Goal: Task Accomplishment & Management: Use online tool/utility

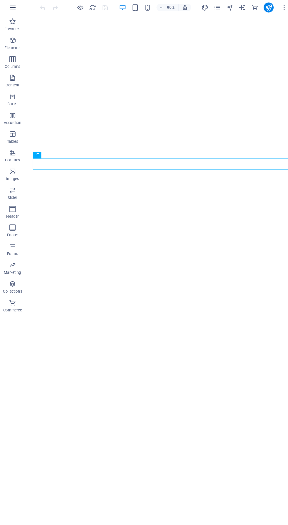
click at [12, 7] on icon "button" at bounding box center [12, 7] width 7 height 7
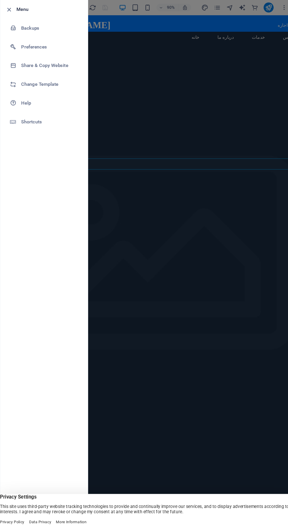
click at [27, 9] on h6 "Menu" at bounding box center [47, 9] width 62 height 7
click at [21, 8] on h6 "Menu" at bounding box center [47, 9] width 62 height 7
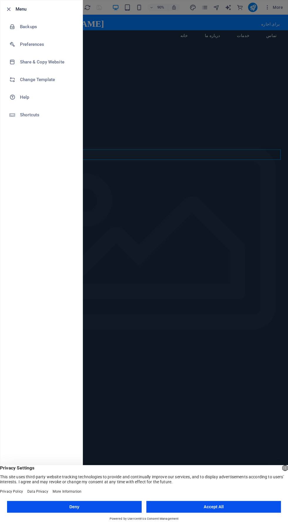
click at [183, 504] on button "Accept All" at bounding box center [213, 507] width 135 height 12
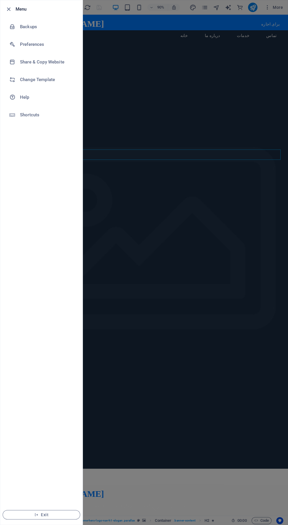
click at [20, 252] on ul "Menu Backups Preferences Share & Copy Website Change Template Help Shortcuts Ex…" at bounding box center [41, 262] width 82 height 524
click at [54, 3] on li "Menu" at bounding box center [41, 9] width 82 height 18
click at [31, 9] on h6 "Menu" at bounding box center [47, 9] width 62 height 7
click at [21, 9] on h6 "Menu" at bounding box center [47, 9] width 62 height 7
click at [10, 9] on icon "button" at bounding box center [8, 9] width 7 height 7
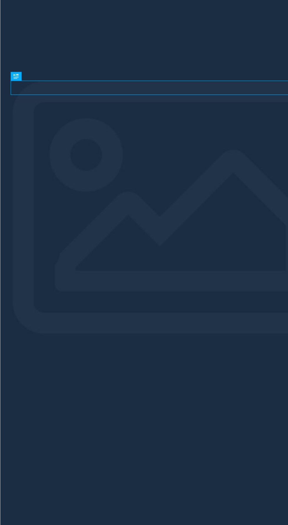
scroll to position [2, 0]
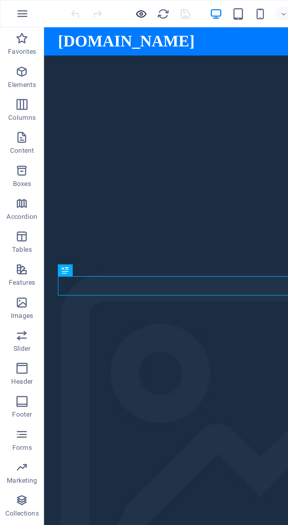
click at [76, 8] on icon "button" at bounding box center [75, 7] width 7 height 7
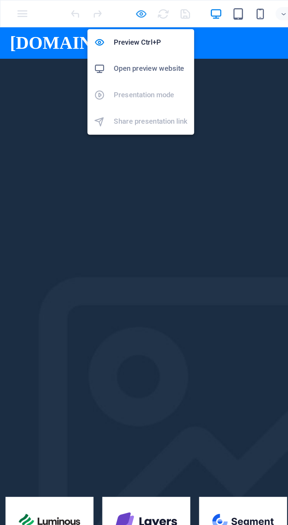
click at [75, 8] on icon "button" at bounding box center [75, 7] width 7 height 7
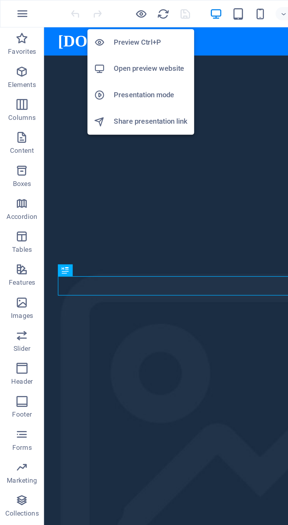
click at [94, 69] on li "Share presentation link" at bounding box center [75, 65] width 57 height 14
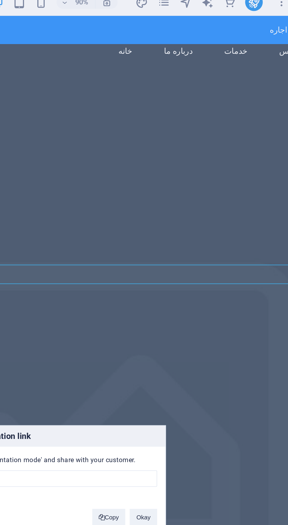
type input "https://cms.sitehub.io/presentation/2288925/21176b2482af07c68e9083be5f501bd4489…"
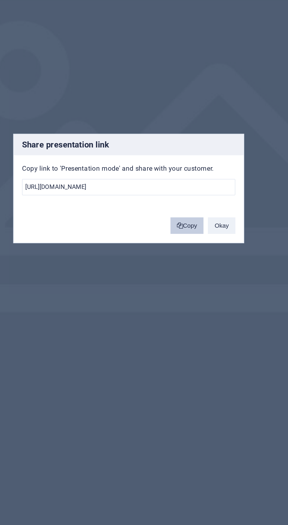
click at [177, 287] on button "Copy" at bounding box center [175, 282] width 18 height 9
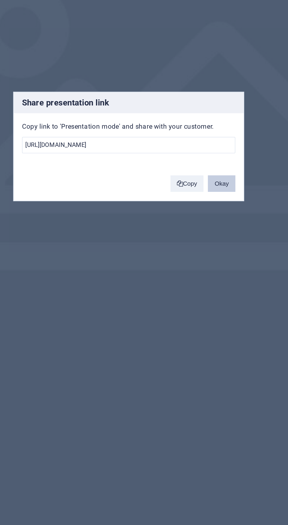
click at [193, 283] on button "Okay" at bounding box center [193, 282] width 15 height 9
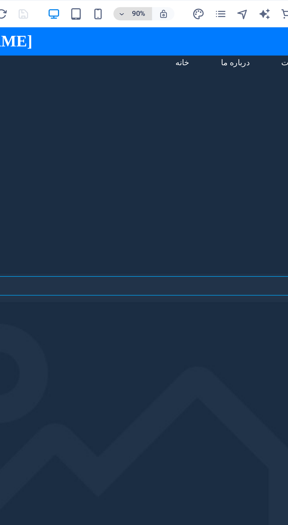
click at [152, 7] on icon "button" at bounding box center [152, 8] width 4 height 4
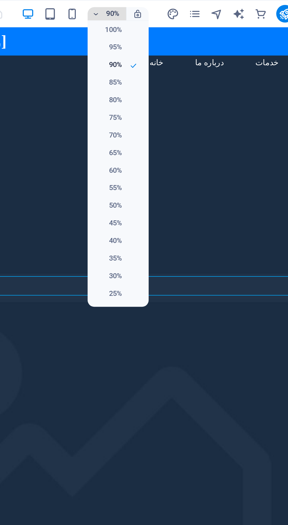
scroll to position [0, 0]
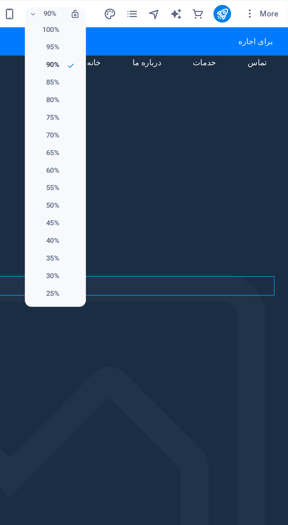
click at [158, 7] on div at bounding box center [144, 262] width 288 height 525
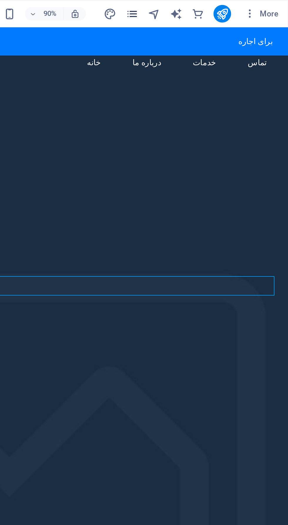
click at [202, 10] on icon "pages" at bounding box center [204, 7] width 7 height 7
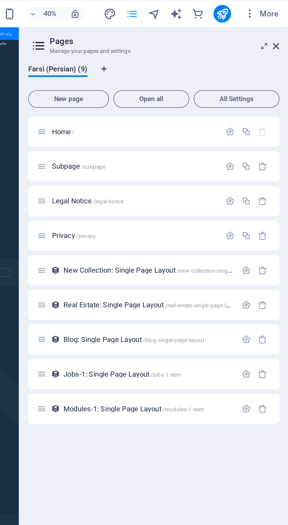
click at [207, 9] on icon "pages" at bounding box center [204, 7] width 7 height 7
click at [217, 10] on icon "navigator" at bounding box center [216, 7] width 7 height 7
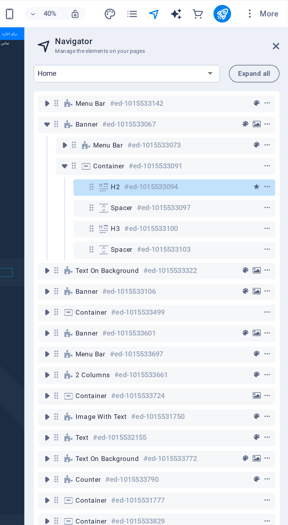
click at [229, 9] on icon "text_generator" at bounding box center [227, 7] width 7 height 7
select select "English"
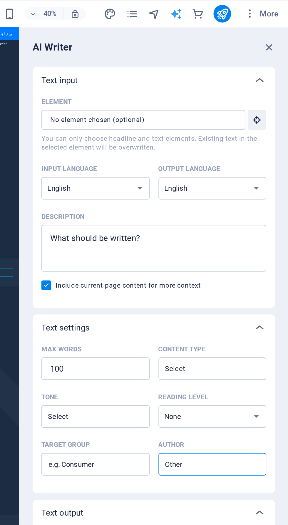
type textarea "x"
click at [238, 7] on icon "commerce" at bounding box center [239, 7] width 7 height 7
click at [101, 6] on div at bounding box center [70, 7] width 66 height 9
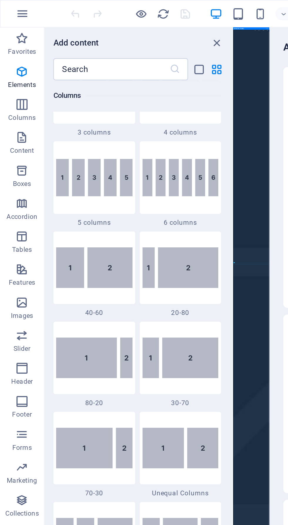
type textarea "x"
click at [112, 7] on icon "button" at bounding box center [115, 7] width 7 height 7
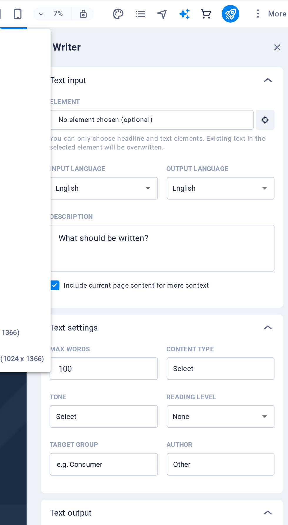
click at [238, 8] on icon "commerce" at bounding box center [239, 7] width 7 height 7
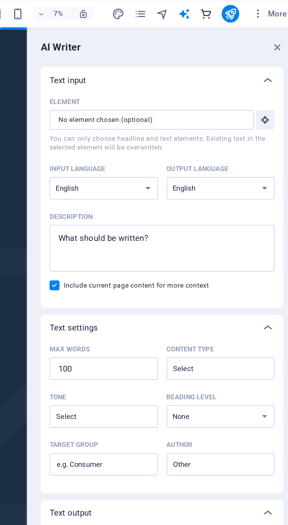
scroll to position [5662, 0]
click at [237, 7] on icon "commerce" at bounding box center [239, 7] width 7 height 7
click at [226, 9] on icon "text_generator" at bounding box center [227, 7] width 7 height 7
click at [225, 9] on icon "text_generator" at bounding box center [227, 7] width 7 height 7
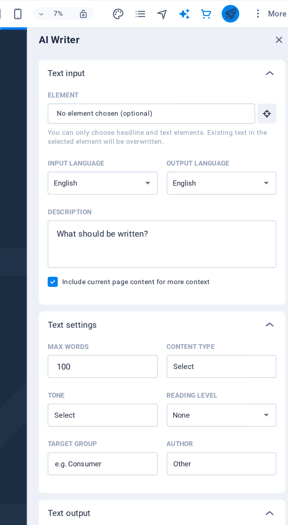
click at [250, 10] on icon "publish" at bounding box center [252, 7] width 7 height 7
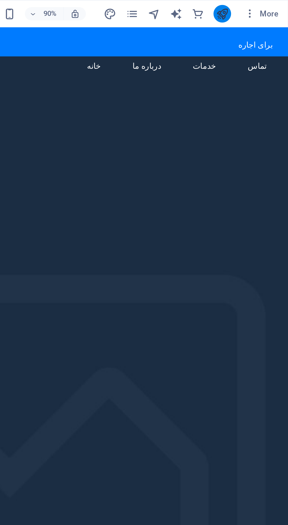
scroll to position [0, 0]
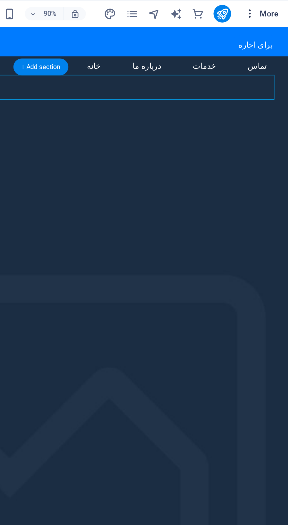
click at [267, 10] on button "More" at bounding box center [273, 7] width 23 height 9
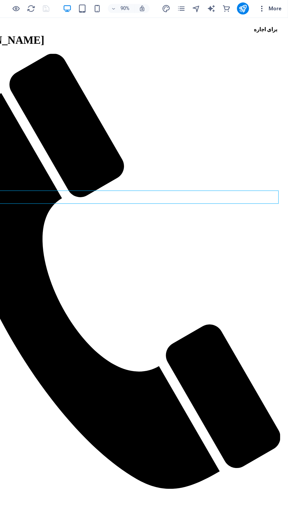
click at [274, 5] on span "More" at bounding box center [273, 7] width 19 height 6
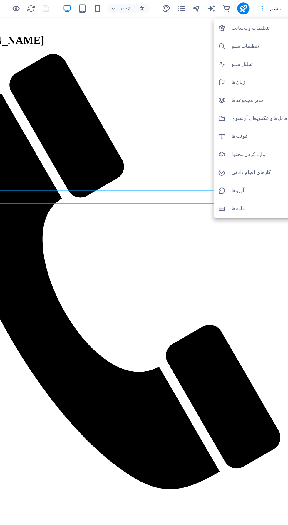
click at [271, 46] on li "تحلیل سئو" at bounding box center [260, 51] width 61 height 14
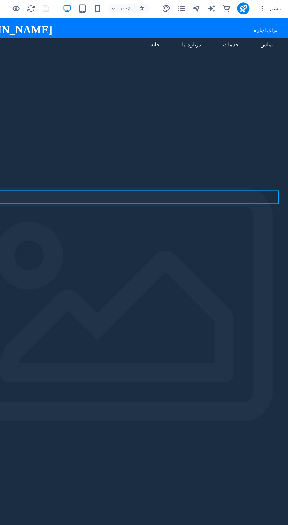
click at [280, 6] on font "بیشتر" at bounding box center [278, 7] width 10 height 5
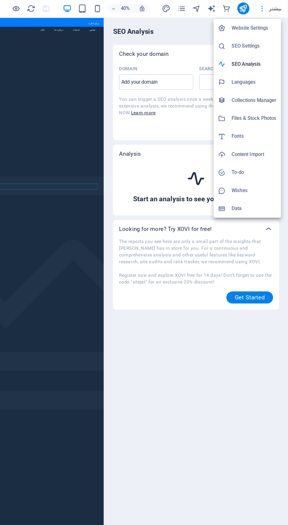
select select "[DOMAIN_NAME]"
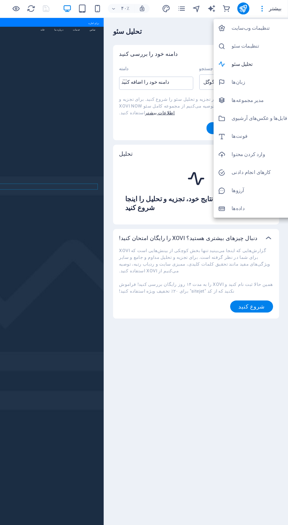
click at [260, 121] on font "وارد کردن محتوا" at bounding box center [257, 121] width 26 height 4
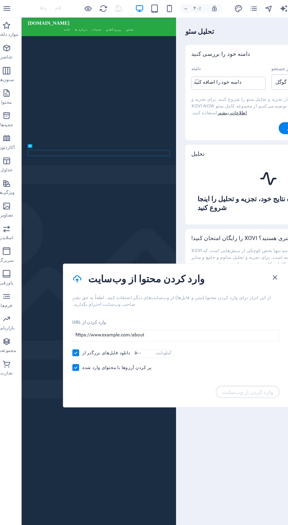
scroll to position [65, 0]
click at [129, 261] on input "url" at bounding box center [144, 262] width 162 height 11
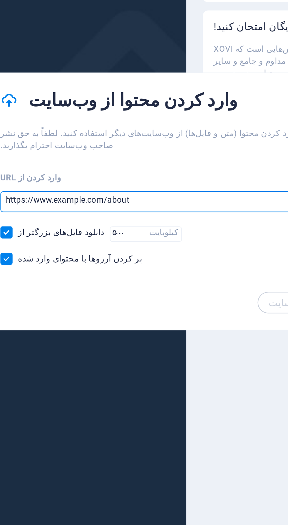
click at [98, 264] on input "url" at bounding box center [144, 262] width 162 height 11
click at [99, 264] on input "url" at bounding box center [144, 262] width 162 height 11
click at [90, 264] on input "url" at bounding box center [144, 262] width 162 height 11
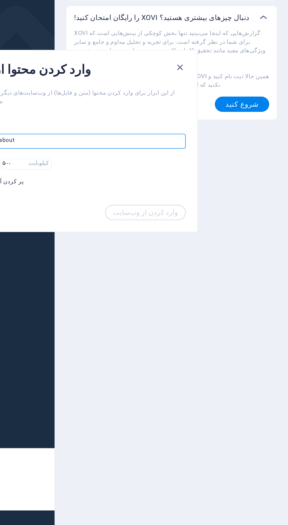
scroll to position [0, 0]
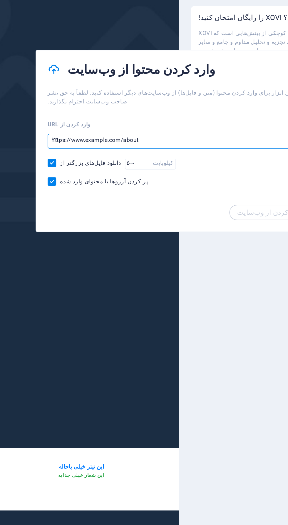
click at [186, 290] on div "وارد کردن از URL ‎‏‎ ... دانلود فایل‌های بزرگتر از کیلوبایت ‎‏‎ ... پر کردن آرز…" at bounding box center [144, 271] width 176 height 61
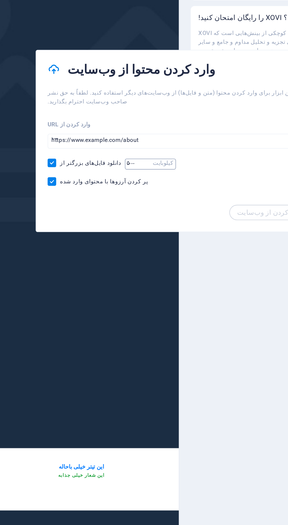
click at [113, 277] on input "number" at bounding box center [119, 276] width 17 height 8
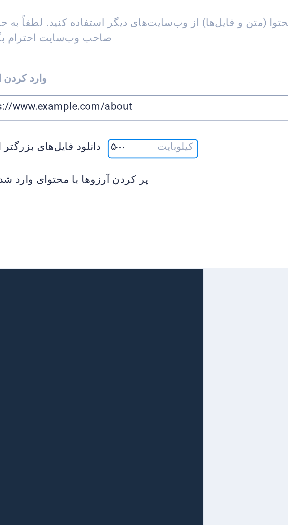
click at [135, 262] on input "url" at bounding box center [144, 262] width 162 height 11
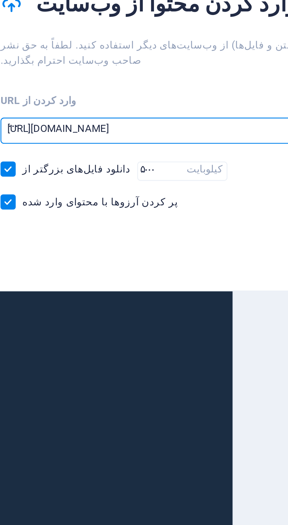
click at [122, 263] on input "[URL][DOMAIN_NAME]" at bounding box center [144, 262] width 162 height 11
type input "[URL][DOMAIN_NAME]"
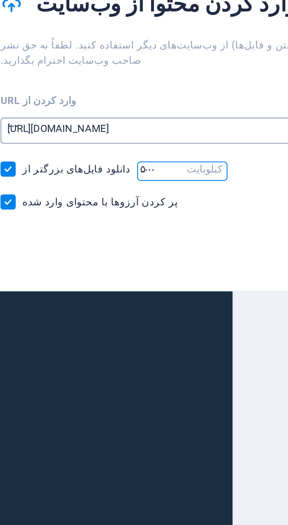
scroll to position [152, 0]
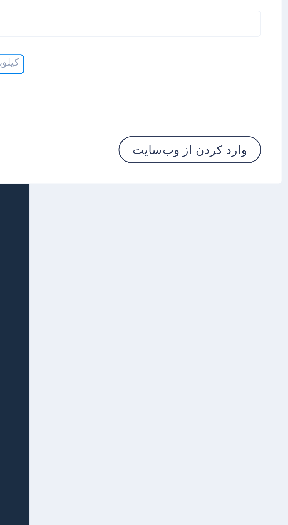
click at [212, 309] on font "وارد کردن از وب‌سایت" at bounding box center [200, 306] width 40 height 5
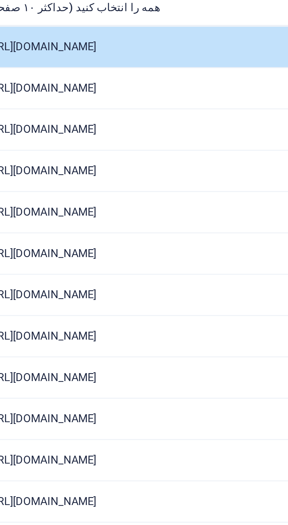
scroll to position [26, 0]
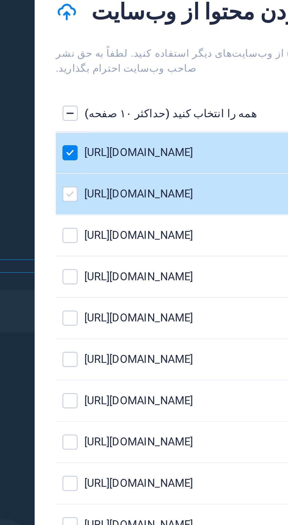
click at [68, 105] on label "فهرست صفحات" at bounding box center [68, 107] width 5 height 5
click at [0, 0] on input "فهرست صفحات" at bounding box center [0, 0] width 0 height 0
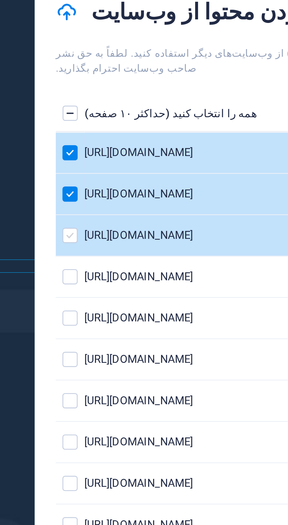
click at [68, 120] on label "فهرست صفحات" at bounding box center [68, 122] width 5 height 5
click at [0, 0] on input "فهرست صفحات" at bounding box center [0, 0] width 0 height 0
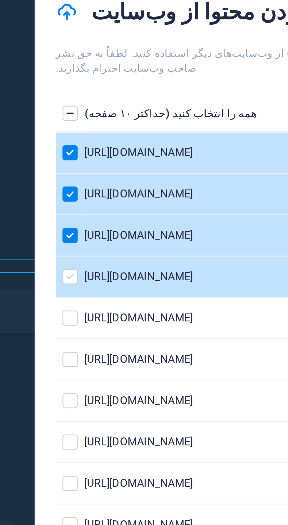
click at [67, 134] on label "فهرست صفحات" at bounding box center [68, 136] width 5 height 5
click at [0, 0] on input "فهرست صفحات" at bounding box center [0, 0] width 0 height 0
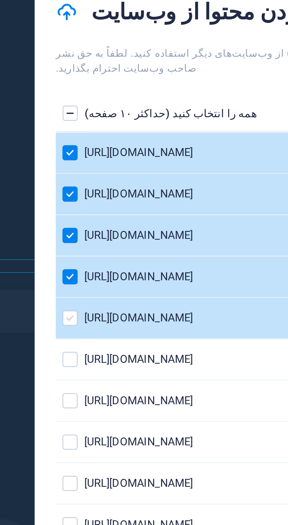
click at [67, 148] on label "فهرست صفحات" at bounding box center [68, 150] width 5 height 5
click at [0, 0] on input "فهرست صفحات" at bounding box center [0, 0] width 0 height 0
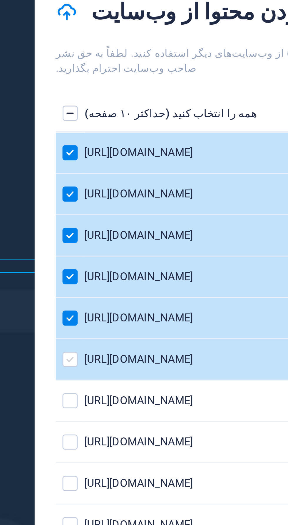
click at [67, 163] on label "فهرست صفحات" at bounding box center [68, 165] width 5 height 5
click at [0, 0] on input "فهرست صفحات" at bounding box center [0, 0] width 0 height 0
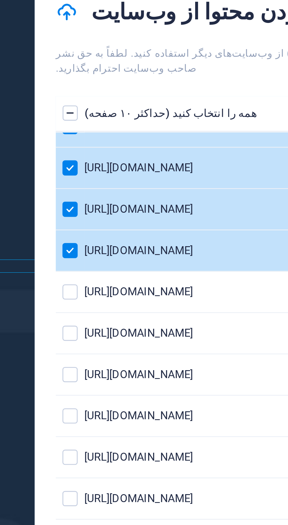
scroll to position [38, 0]
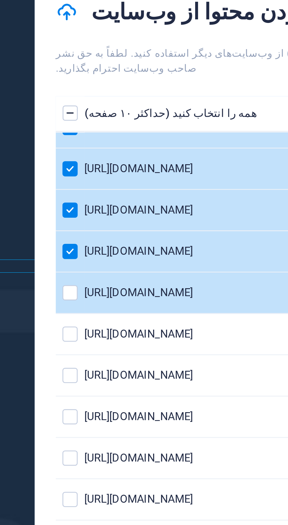
click at [66, 135] on td "فهرست صفحات" at bounding box center [68, 142] width 10 height 14
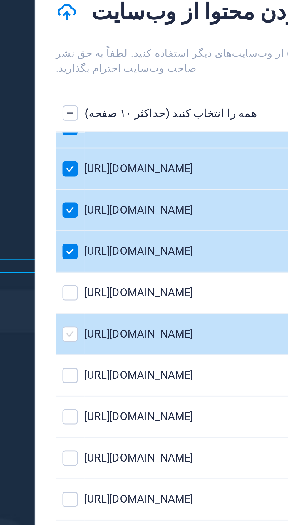
click at [66, 154] on label "فهرست صفحات" at bounding box center [68, 156] width 5 height 5
click at [0, 0] on input "فهرست صفحات" at bounding box center [0, 0] width 0 height 0
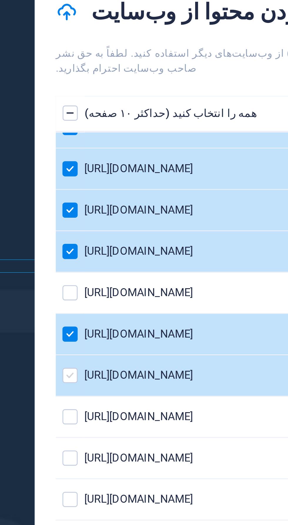
click at [68, 168] on label "فهرست صفحات" at bounding box center [68, 170] width 5 height 5
click at [0, 0] on input "فهرست صفحات" at bounding box center [0, 0] width 0 height 0
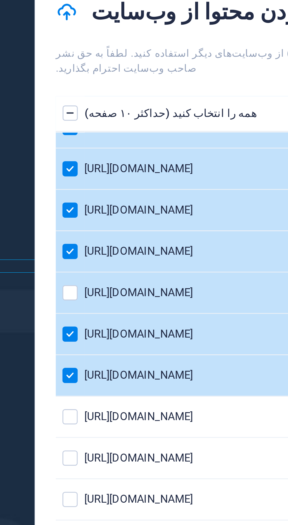
click at [64, 135] on td "فهرست صفحات" at bounding box center [68, 142] width 10 height 14
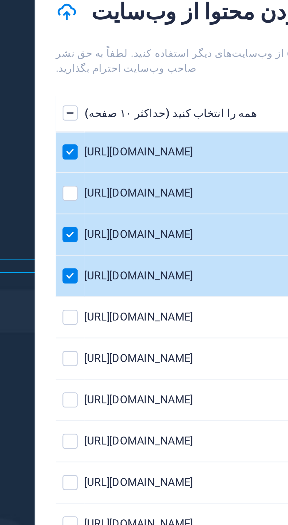
scroll to position [69, 0]
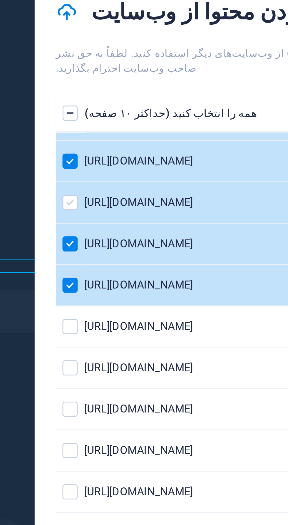
click at [67, 108] on label "فهرست صفحات" at bounding box center [68, 110] width 5 height 5
click at [0, 0] on input "فهرست صفحات" at bounding box center [0, 0] width 0 height 0
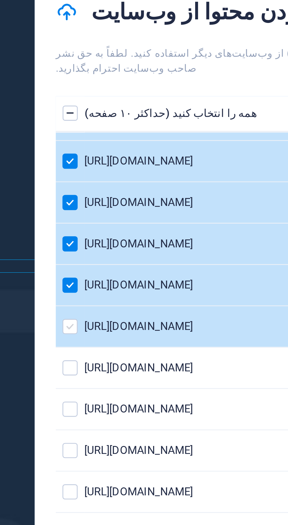
click at [67, 151] on label "فهرست صفحات" at bounding box center [68, 153] width 5 height 5
click at [0, 0] on input "فهرست صفحات" at bounding box center [0, 0] width 0 height 0
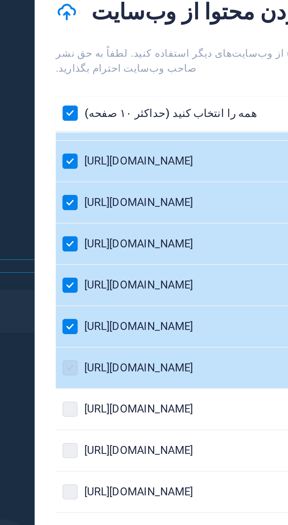
click at [67, 166] on label "فهرست صفحات" at bounding box center [68, 168] width 5 height 5
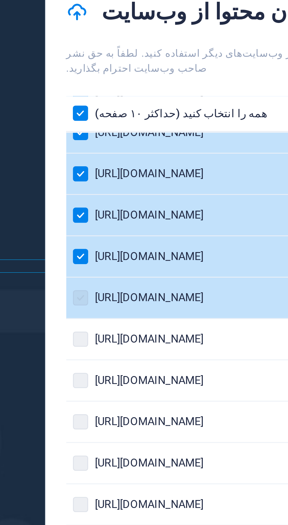
scroll to position [93, 0]
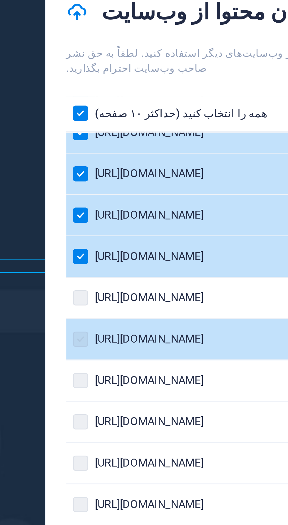
click at [67, 156] on label "فهرست صفحات" at bounding box center [68, 158] width 5 height 5
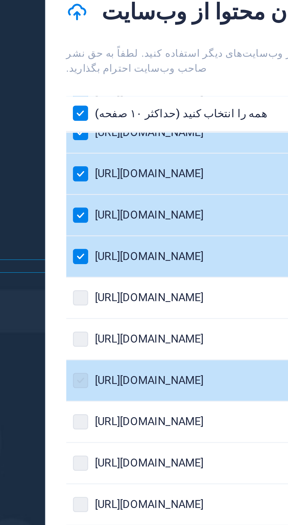
click at [69, 170] on label "فهرست صفحات" at bounding box center [68, 172] width 5 height 5
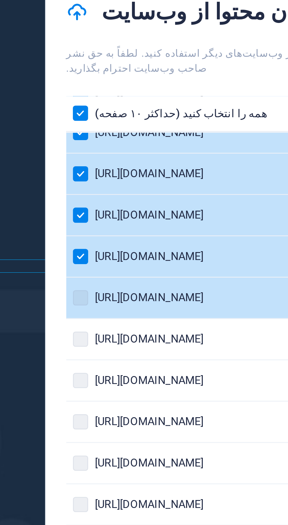
click at [66, 137] on td "فهرست صفحات" at bounding box center [68, 144] width 10 height 14
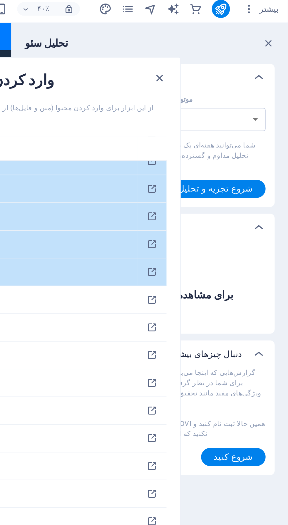
scroll to position [0, 0]
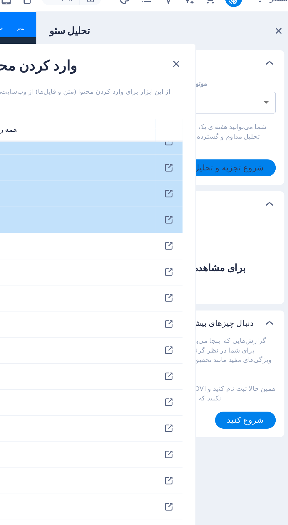
click at [263, 98] on button "شروع تجزیه و تحلیل" at bounding box center [250, 100] width 52 height 9
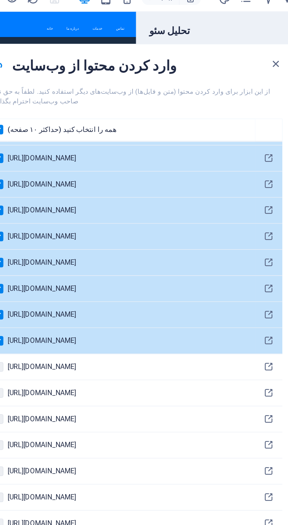
scroll to position [26, 0]
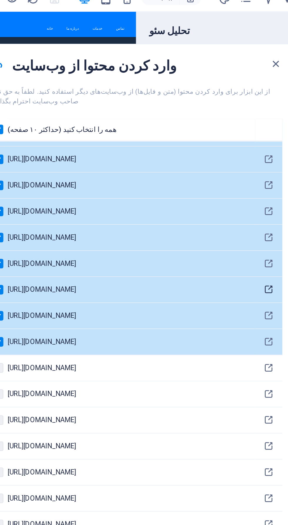
click at [214, 165] on icon "فهرست صفحات" at bounding box center [217, 168] width 6 height 6
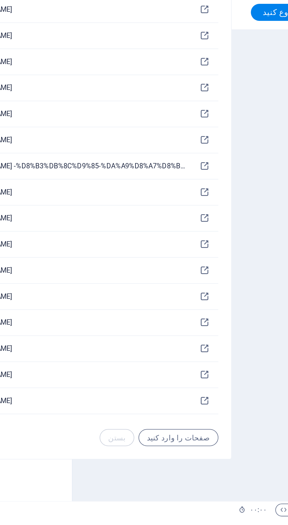
scroll to position [1032, 0]
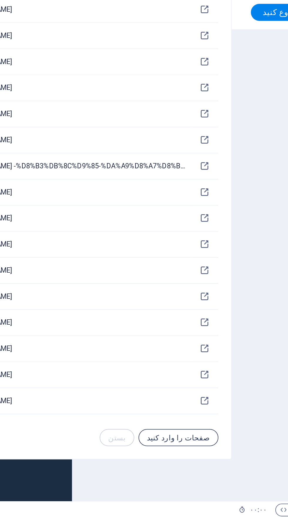
click at [200, 485] on button "صفحات را وارد کنید" at bounding box center [203, 480] width 44 height 9
click at [195, 485] on div "بستن صفحات را وارد کنید" at bounding box center [192, 480] width 66 height 9
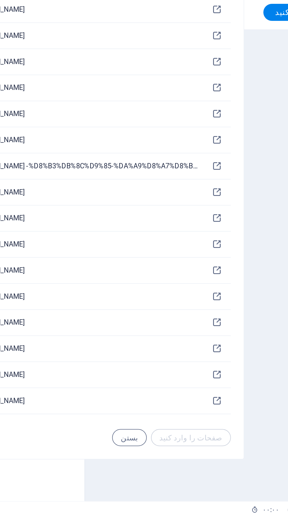
scroll to position [223, 0]
